Goal: Check status: Check status

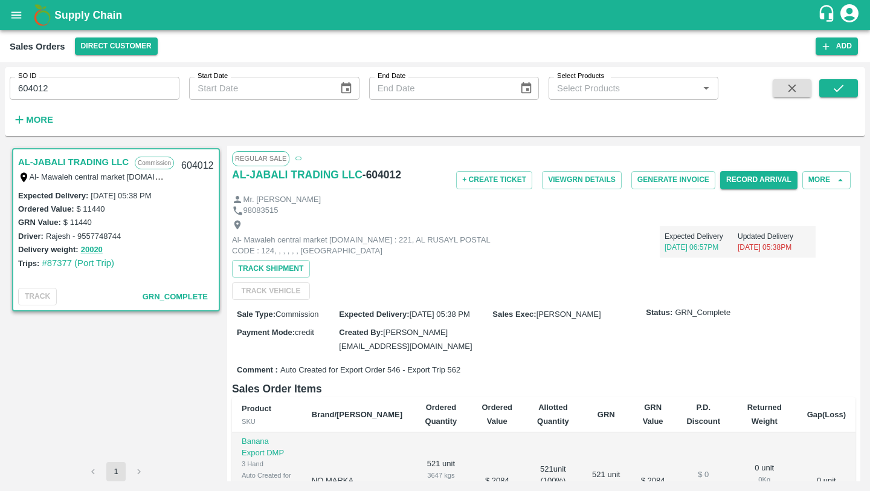
scroll to position [297, 0]
click at [746, 178] on button "Record Arrival" at bounding box center [759, 180] width 77 height 18
click at [447, 313] on span "[DATE] 05:38 PM" at bounding box center [440, 314] width 60 height 9
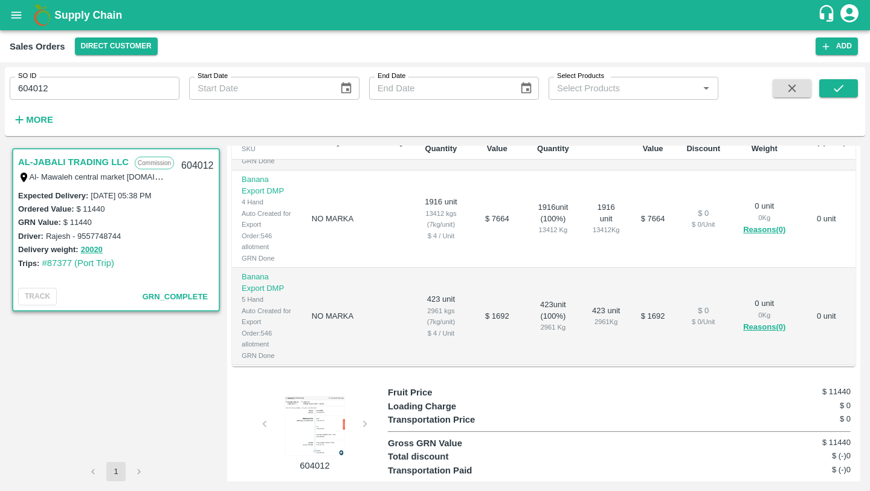
scroll to position [297, 0]
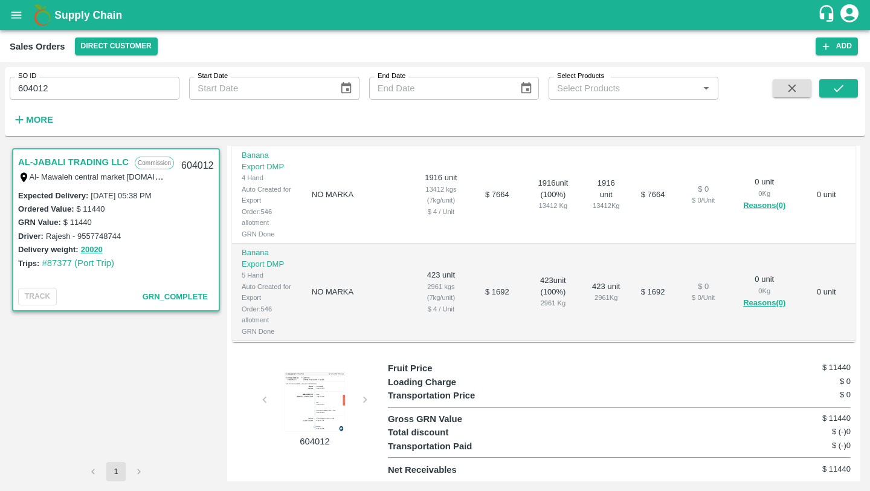
click at [137, 99] on input "604012" at bounding box center [95, 88] width 170 height 23
